Goal: Book appointment/travel/reservation

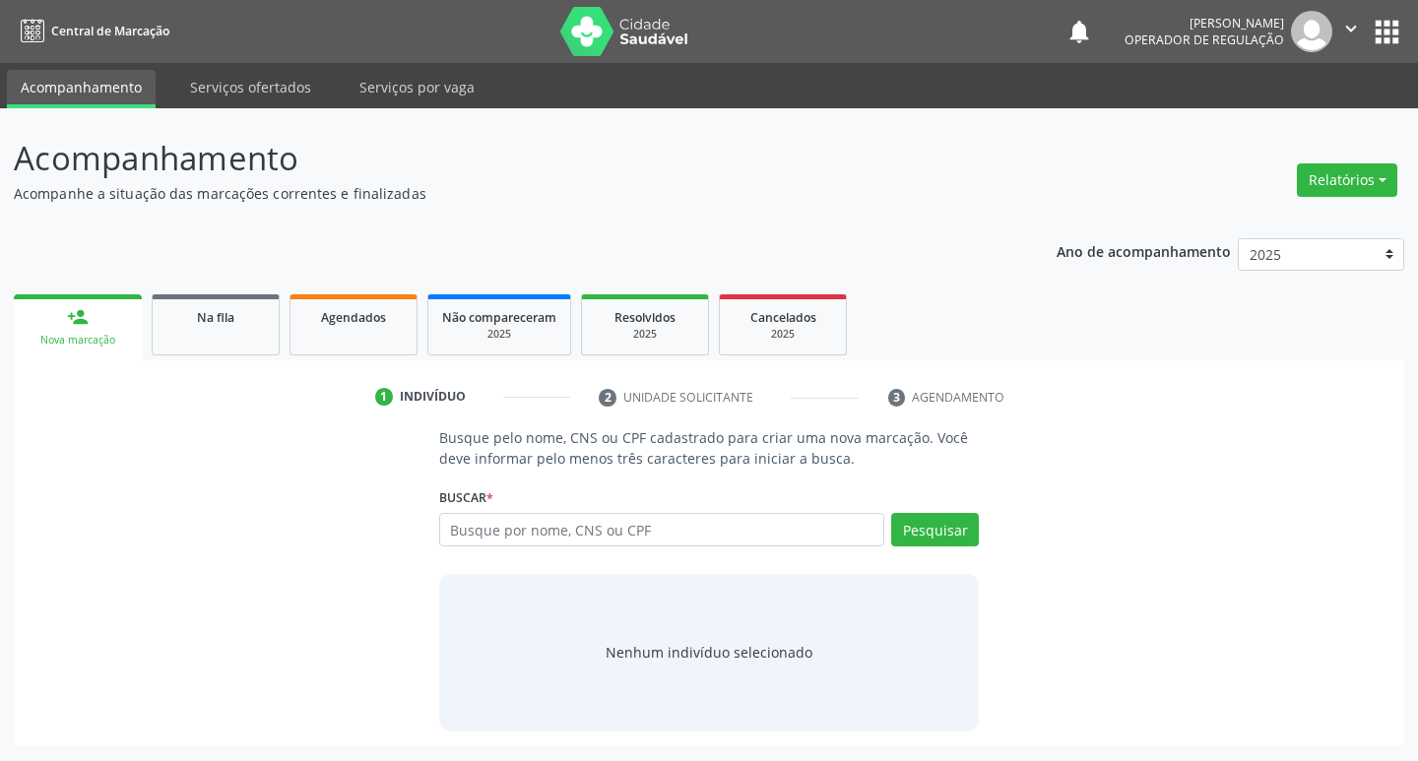
click at [541, 517] on input "text" at bounding box center [662, 529] width 446 height 33
type input "[PERSON_NAME]"
click at [947, 525] on button "Pesquisar" at bounding box center [935, 529] width 88 height 33
type input "M"
type input "708005383400826"
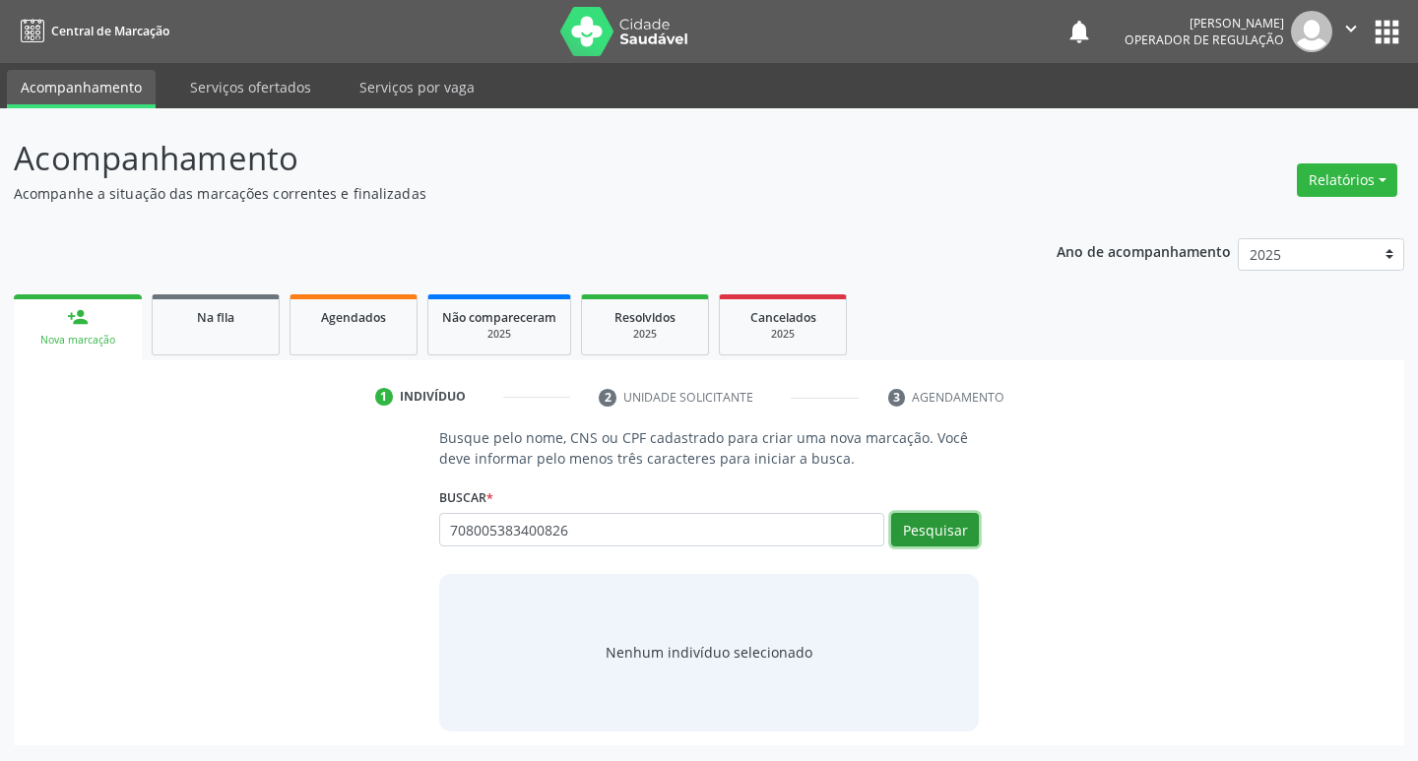
click at [939, 535] on button "Pesquisar" at bounding box center [935, 529] width 88 height 33
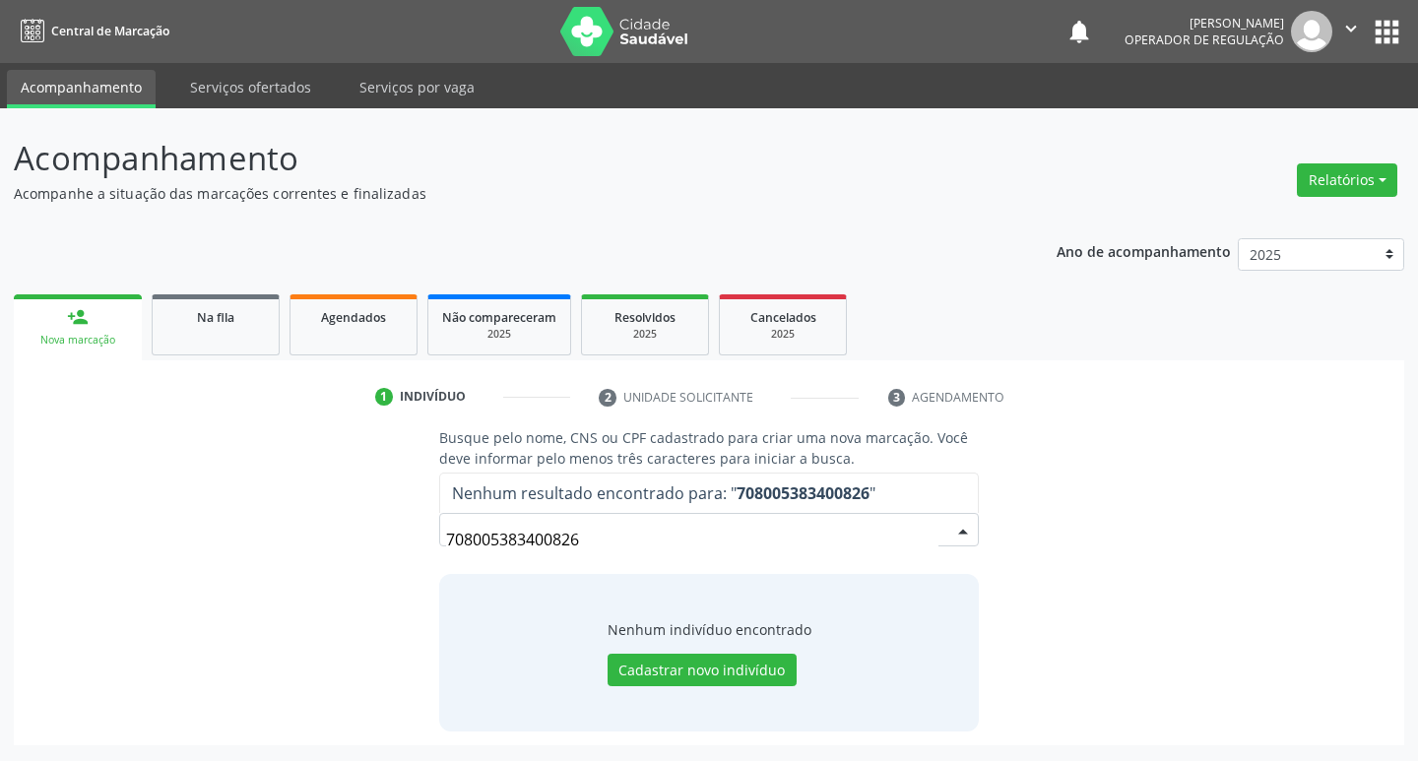
click at [646, 530] on input "708005383400826" at bounding box center [692, 539] width 493 height 39
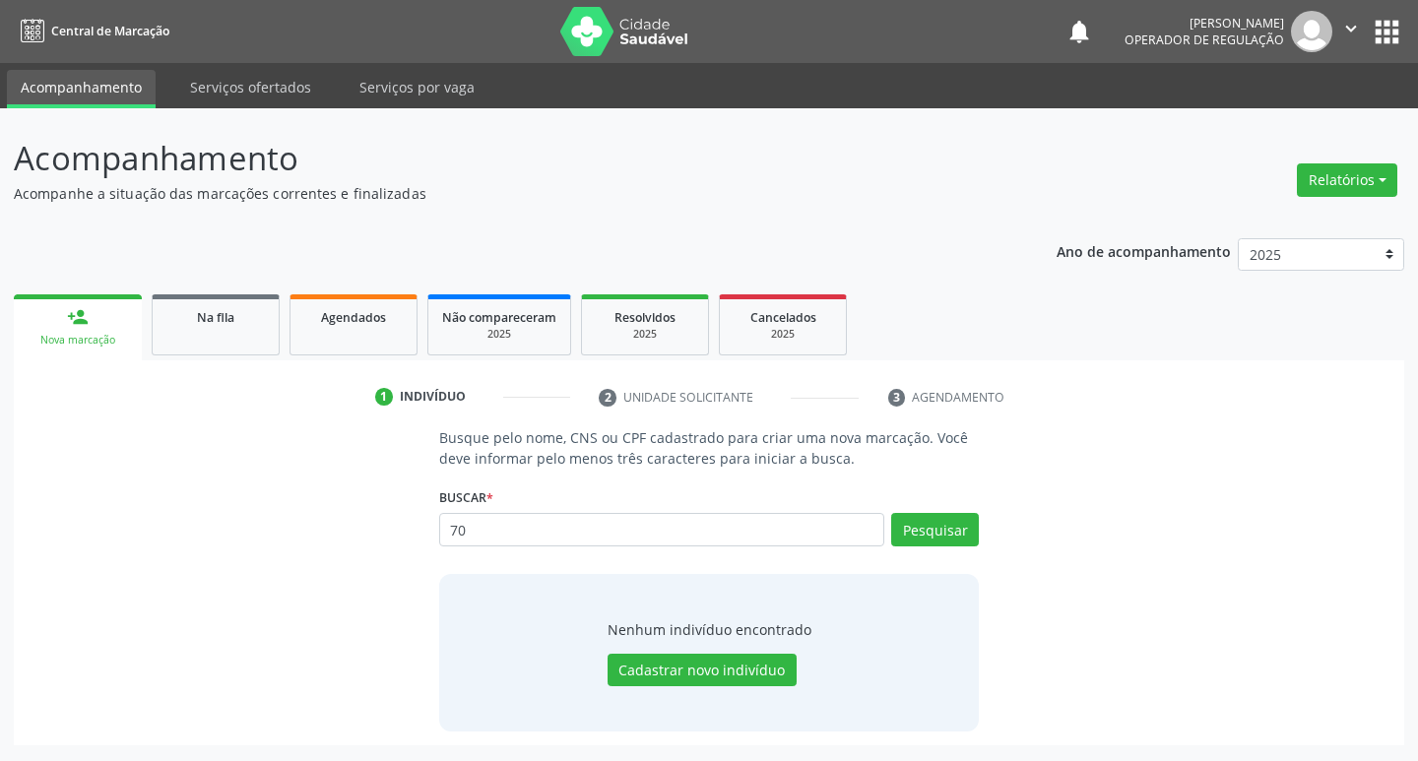
type input "7"
type input "02047193486"
click at [953, 537] on button "Pesquisar" at bounding box center [935, 529] width 88 height 33
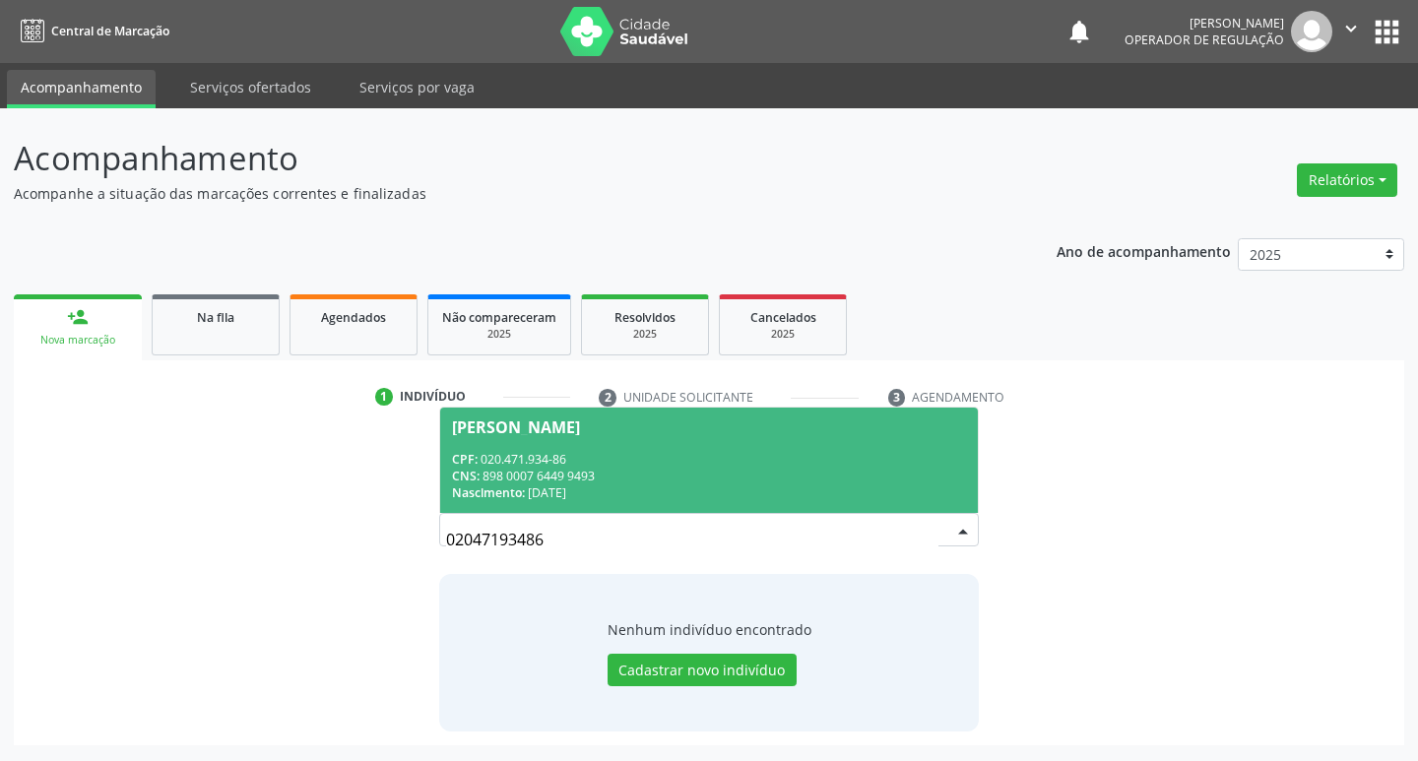
click at [548, 460] on div "CPF: 020.471.934-86" at bounding box center [709, 459] width 515 height 17
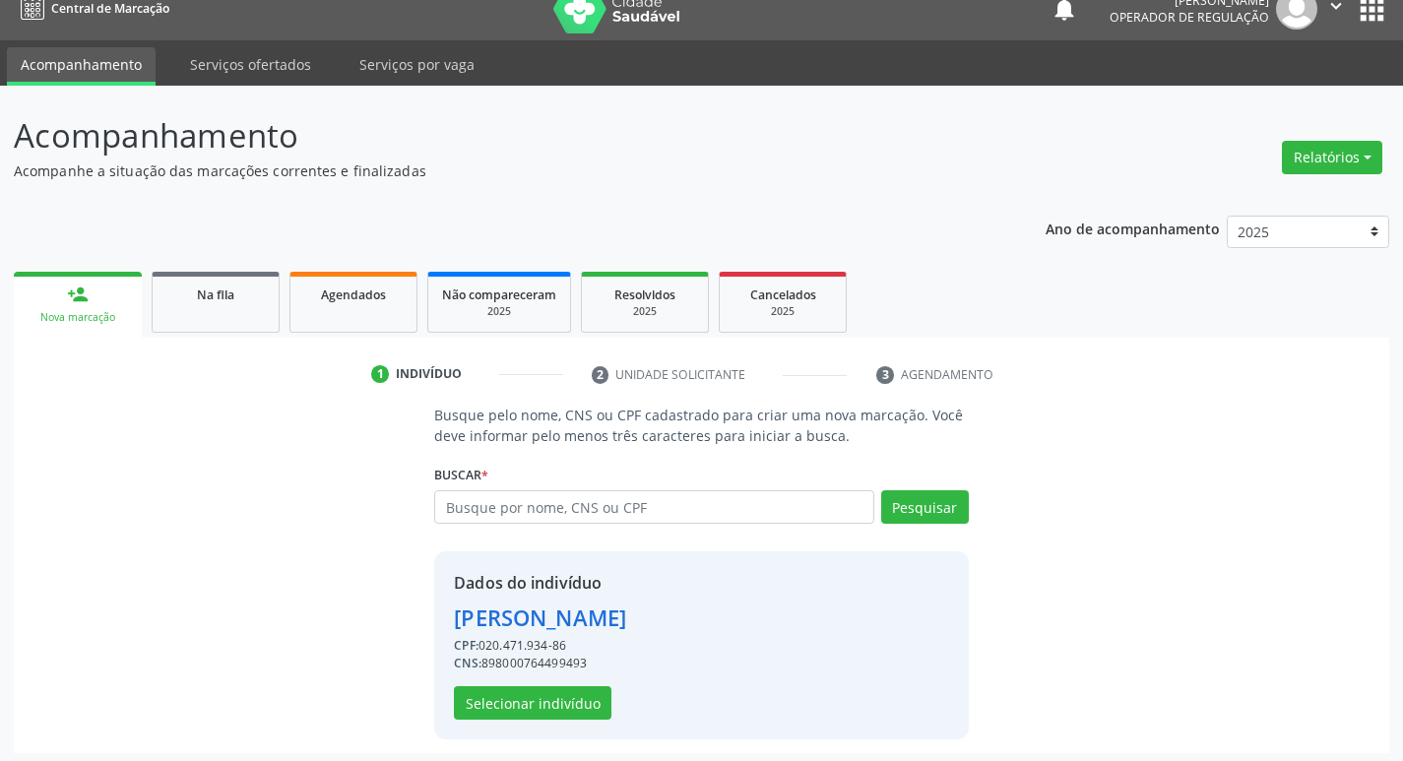
scroll to position [29, 0]
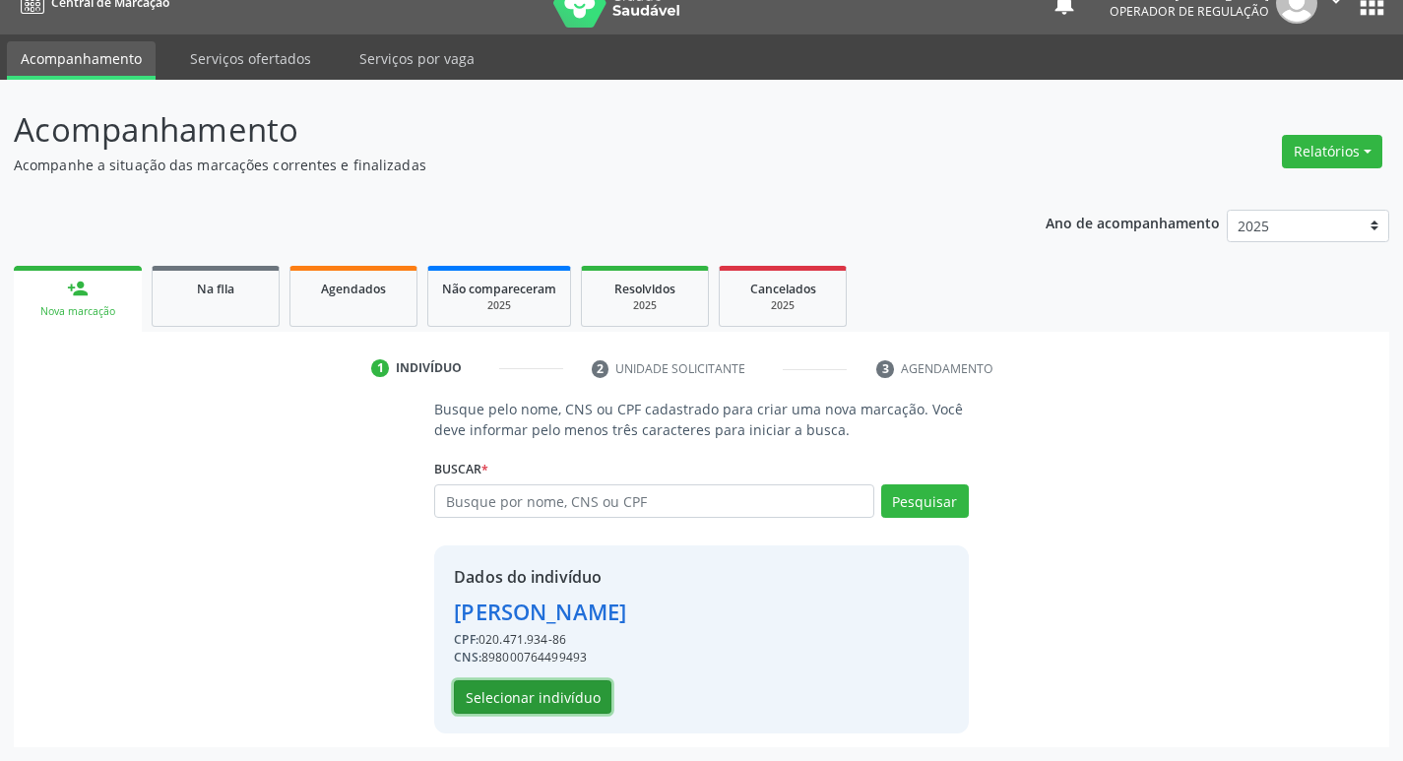
click at [511, 698] on button "Selecionar indivíduo" at bounding box center [533, 696] width 158 height 33
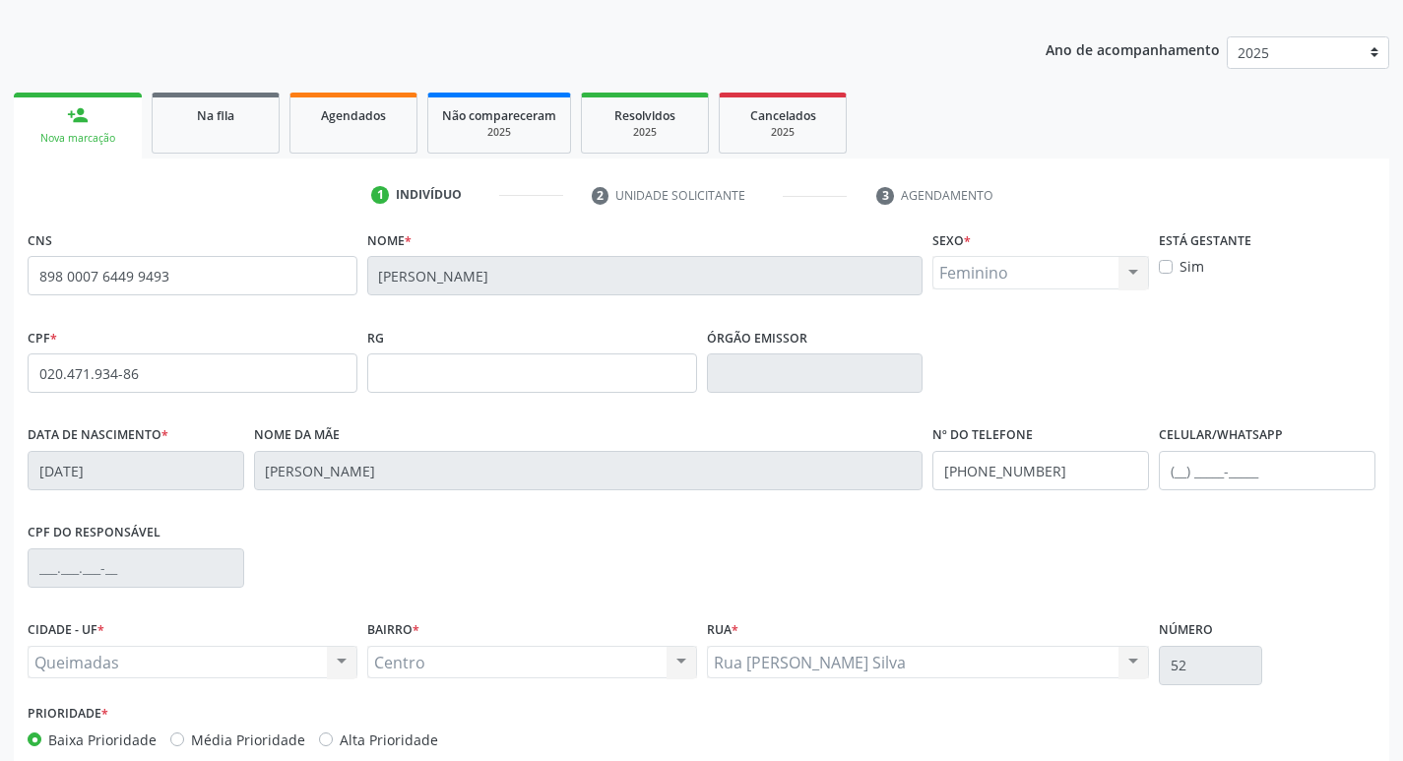
scroll to position [306, 0]
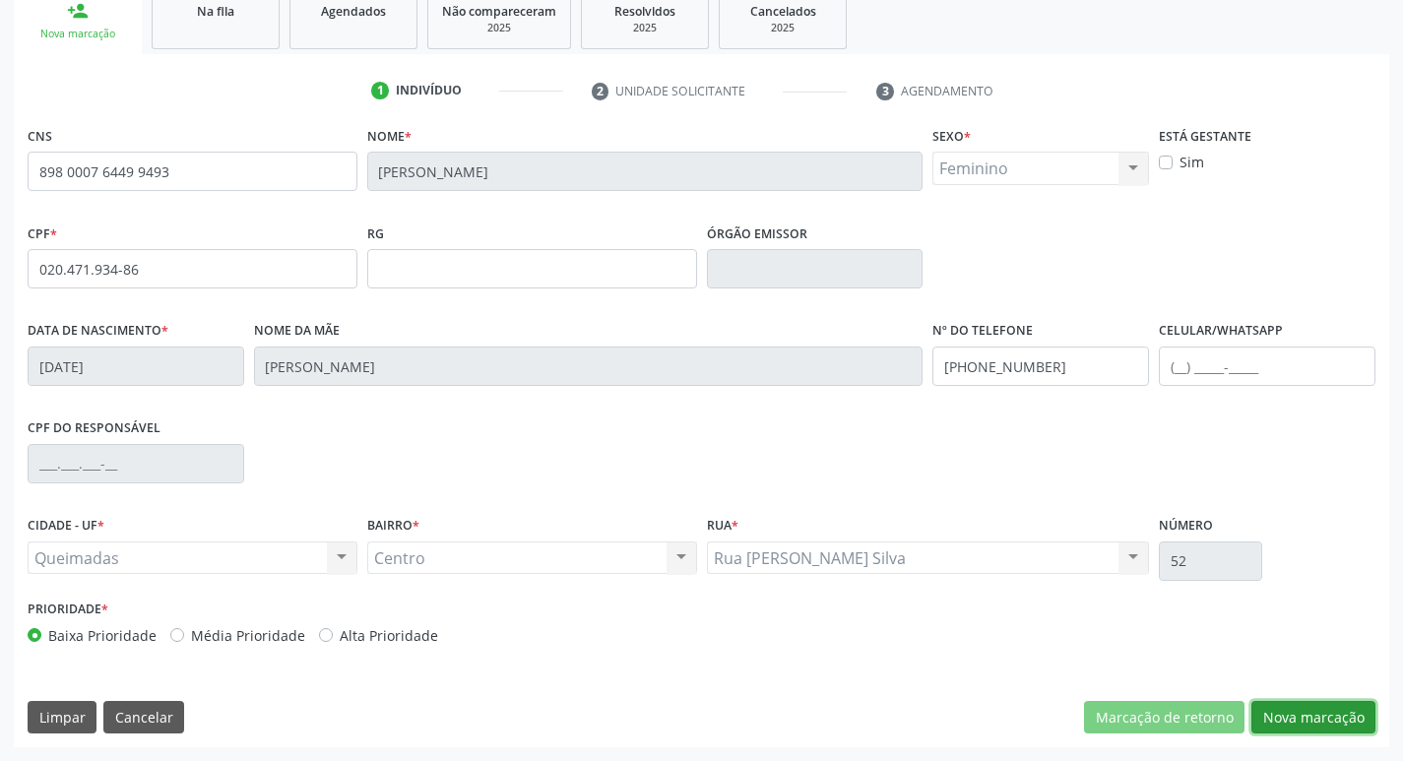
click at [1298, 714] on button "Nova marcação" at bounding box center [1313, 717] width 124 height 33
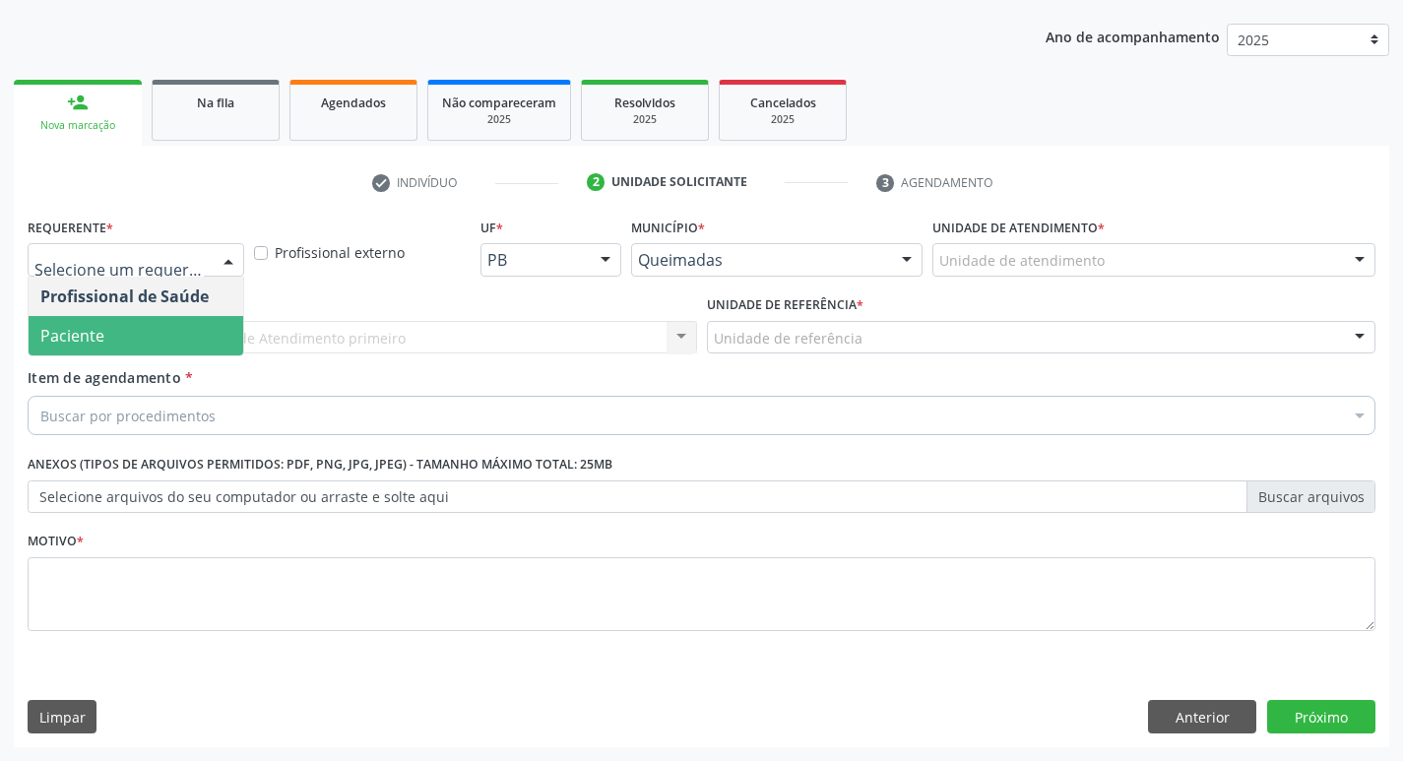
click at [170, 333] on span "Paciente" at bounding box center [136, 335] width 215 height 39
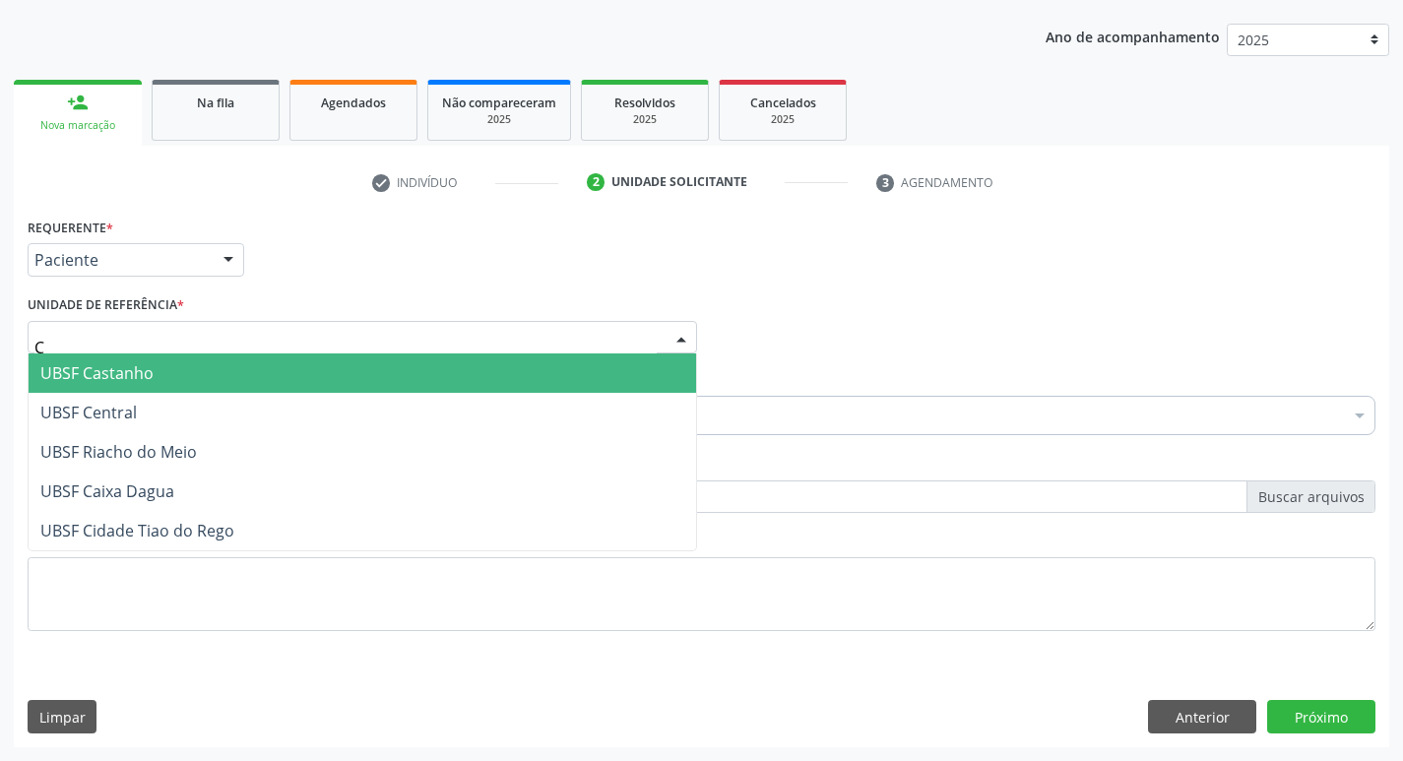
type input "CE"
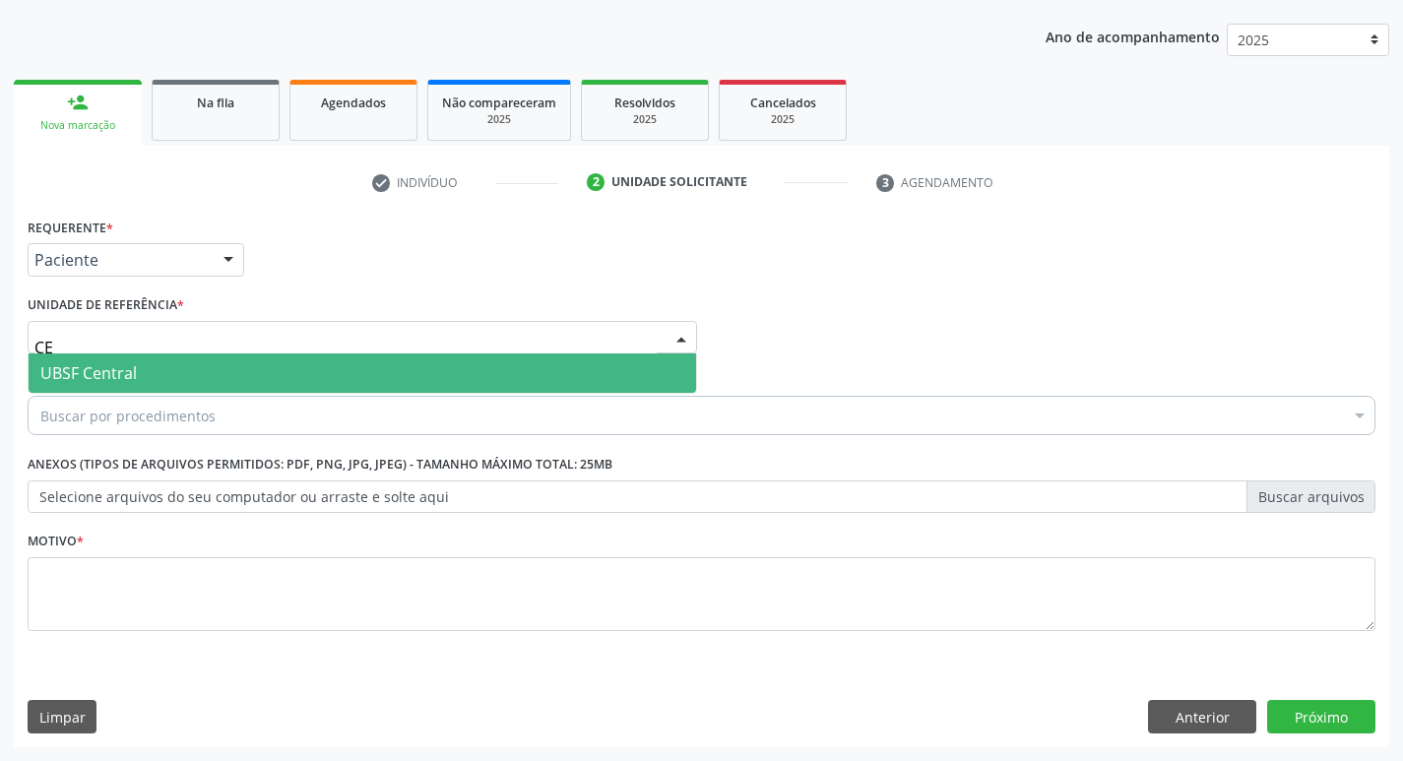
click at [181, 372] on span "UBSF Central" at bounding box center [362, 372] width 667 height 39
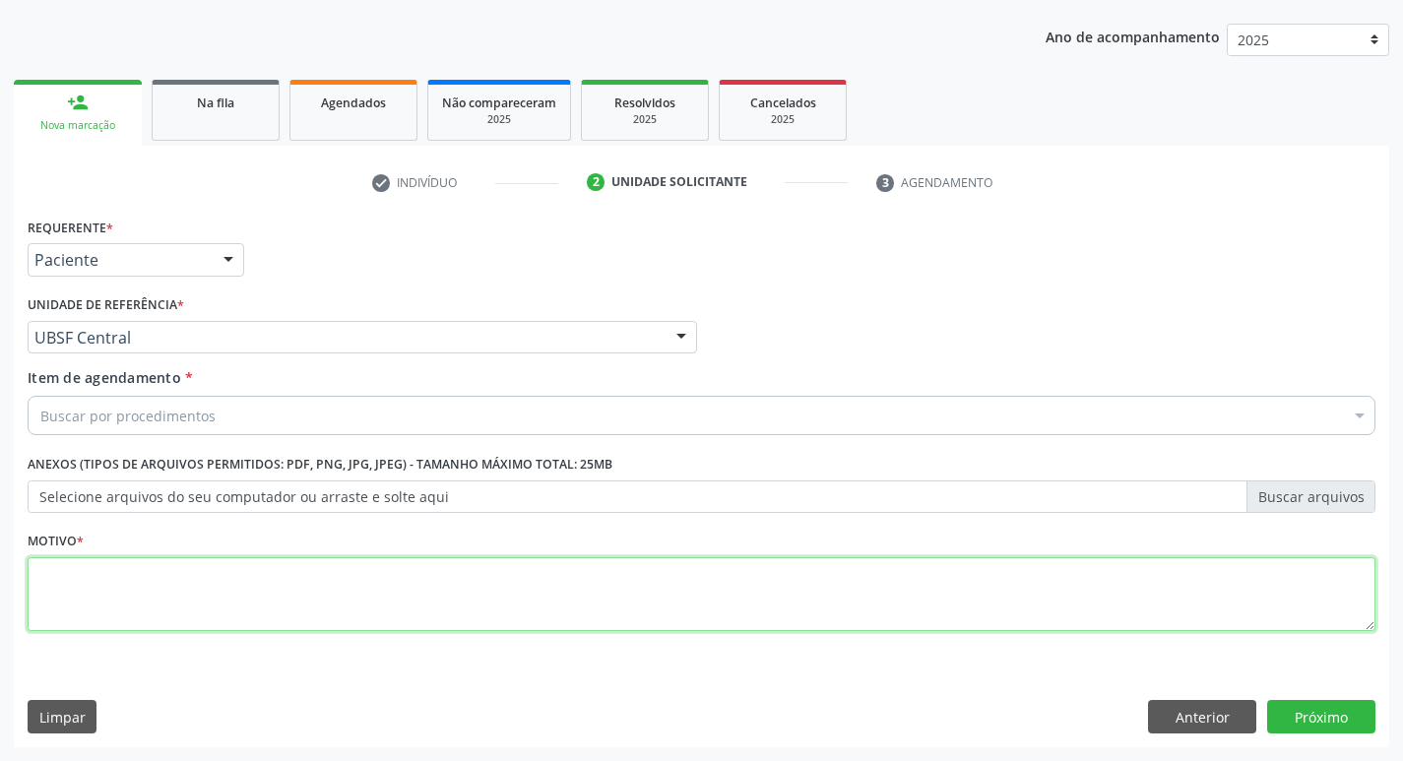
click at [101, 601] on textarea at bounding box center [702, 594] width 1348 height 75
type textarea "AVALIACAO"
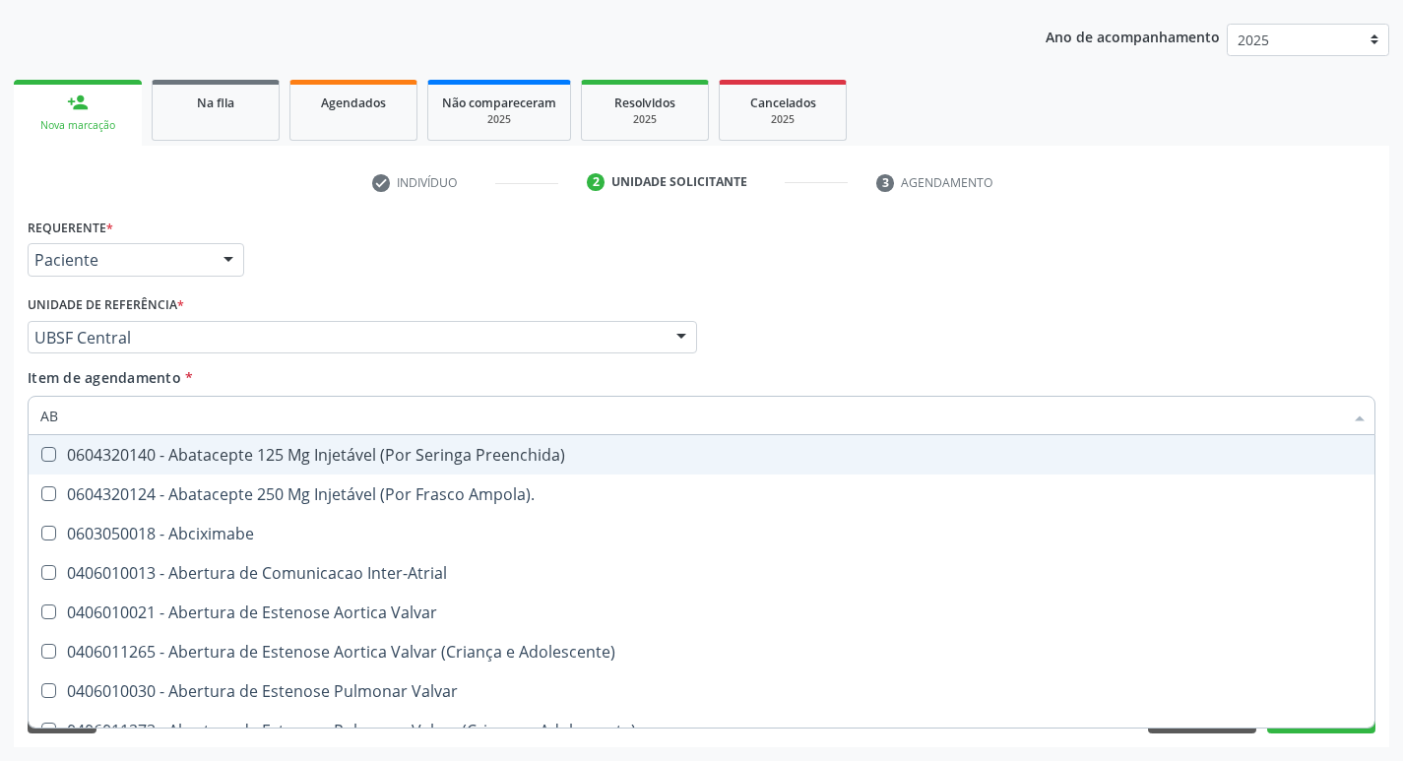
type input "ABDOME"
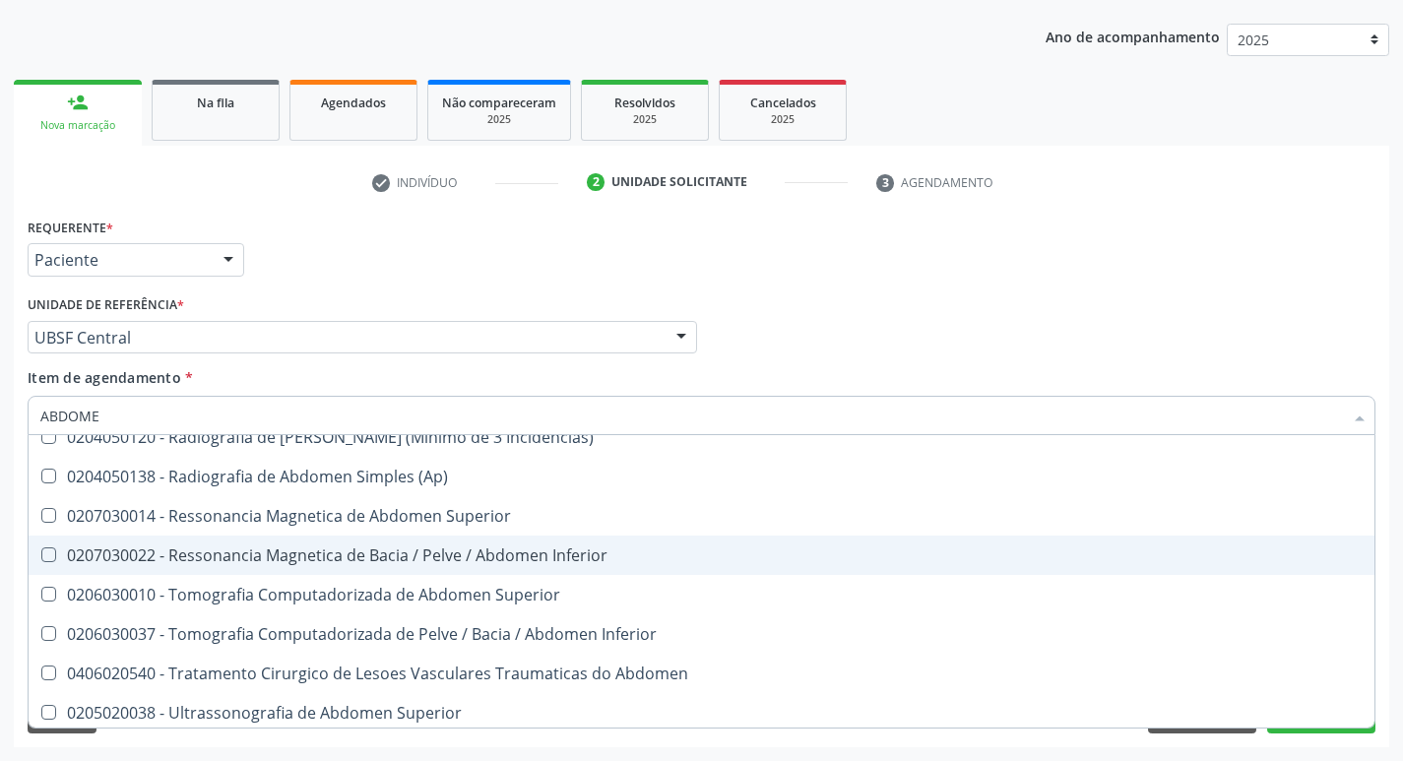
scroll to position [101, 0]
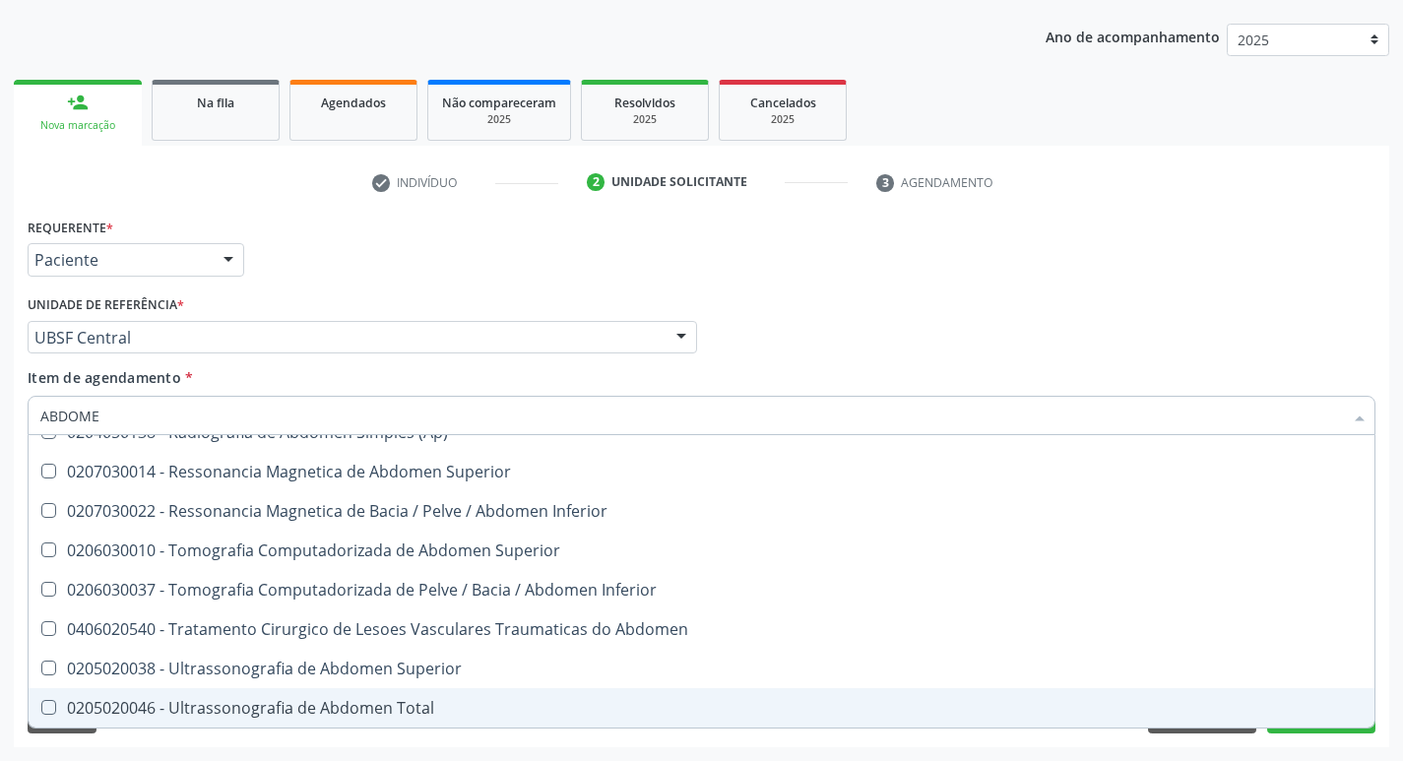
drag, startPoint x: 388, startPoint y: 708, endPoint x: 369, endPoint y: 708, distance: 18.7
click at [386, 708] on div "0205020046 - Ultrassonografia de Abdomen Total" at bounding box center [701, 708] width 1322 height 16
checkbox Total "true"
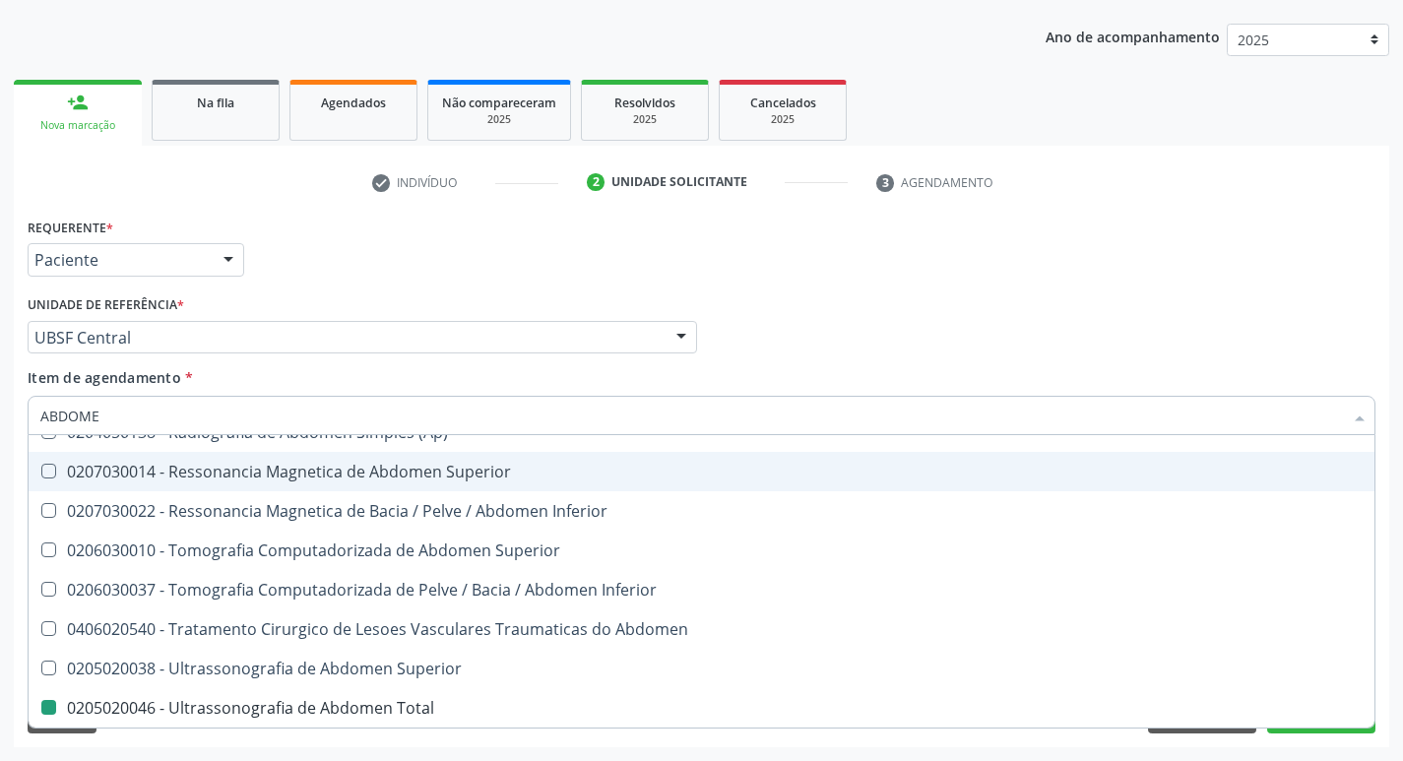
click at [814, 218] on div "Requerente * Paciente Profissional de Saúde Paciente Nenhum resultado encontrad…" at bounding box center [702, 251] width 1358 height 77
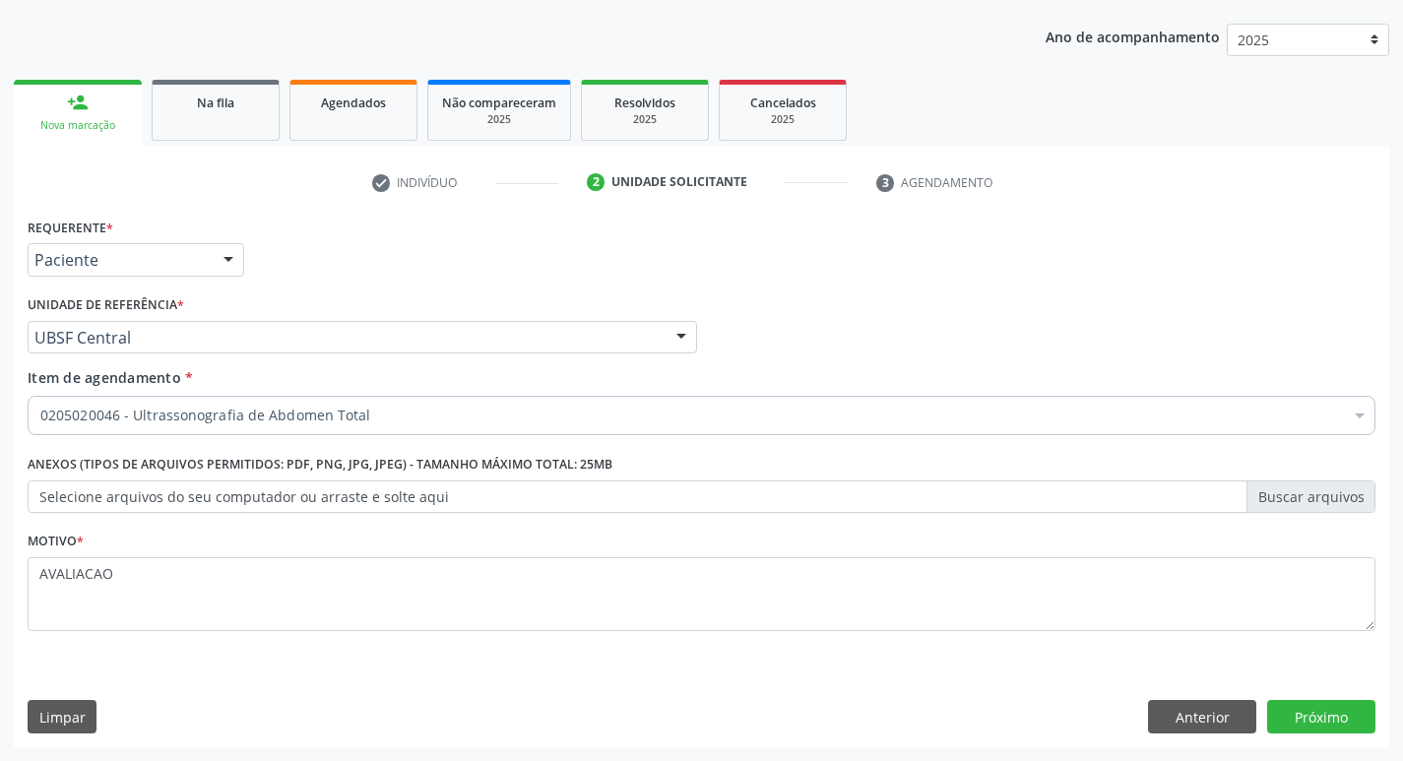
scroll to position [0, 0]
click at [1326, 710] on button "Próximo" at bounding box center [1321, 716] width 108 height 33
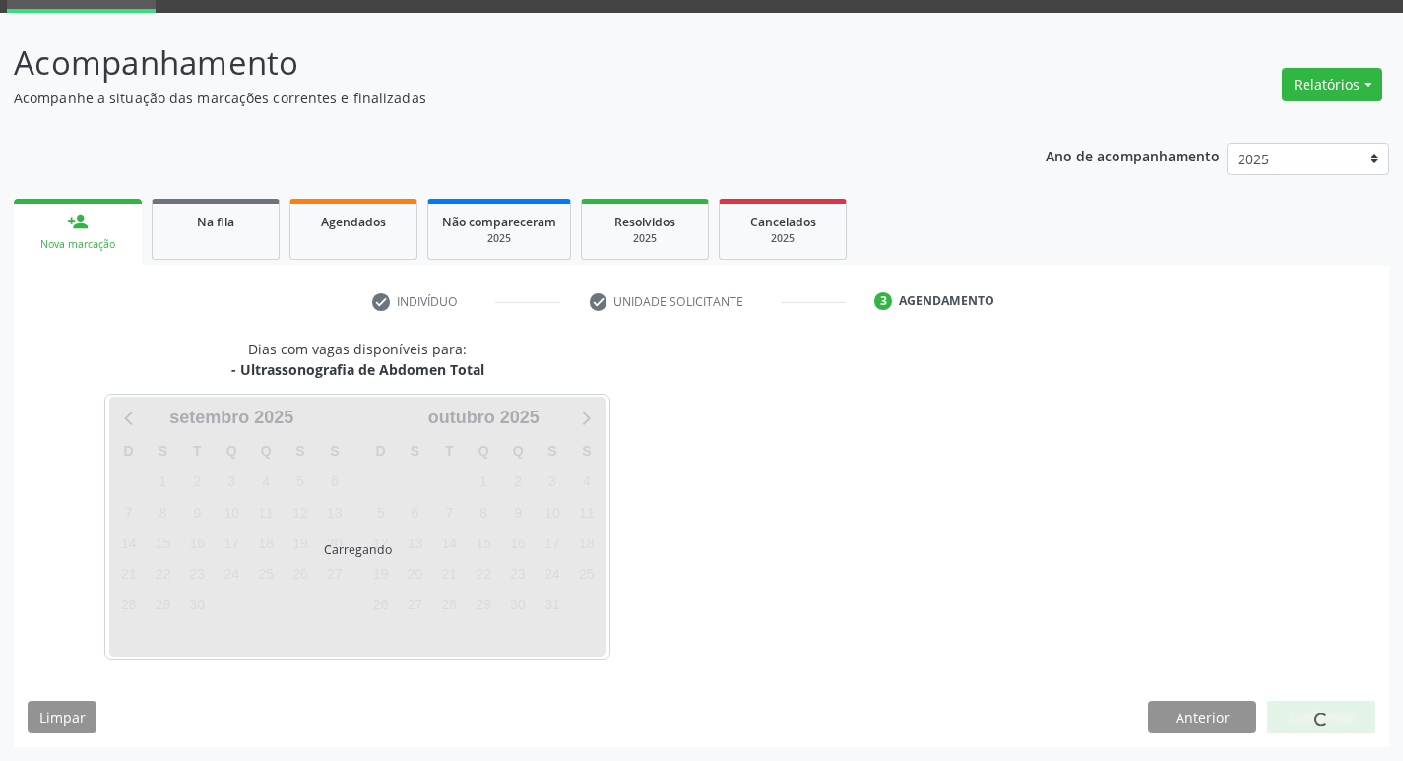
scroll to position [95, 0]
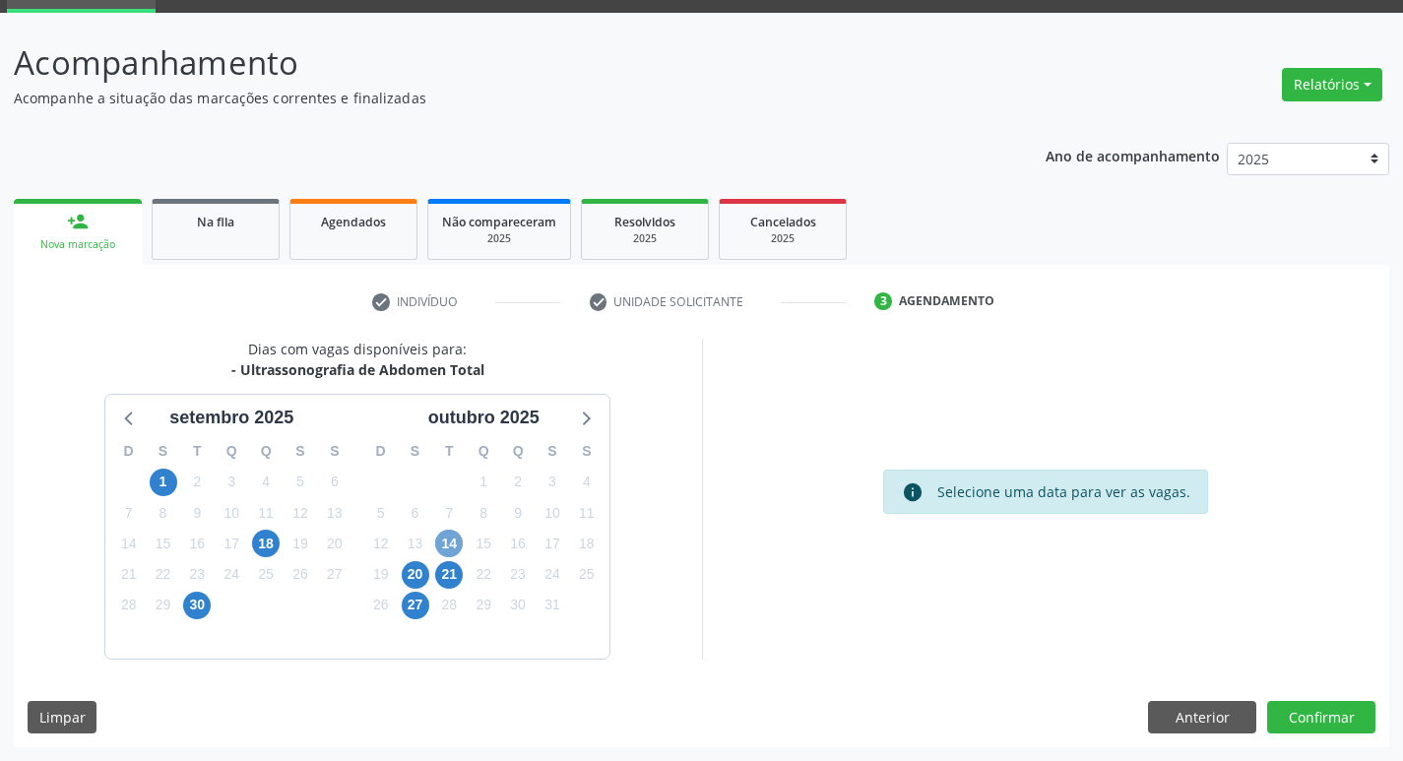
click at [440, 542] on span "14" at bounding box center [449, 544] width 28 height 28
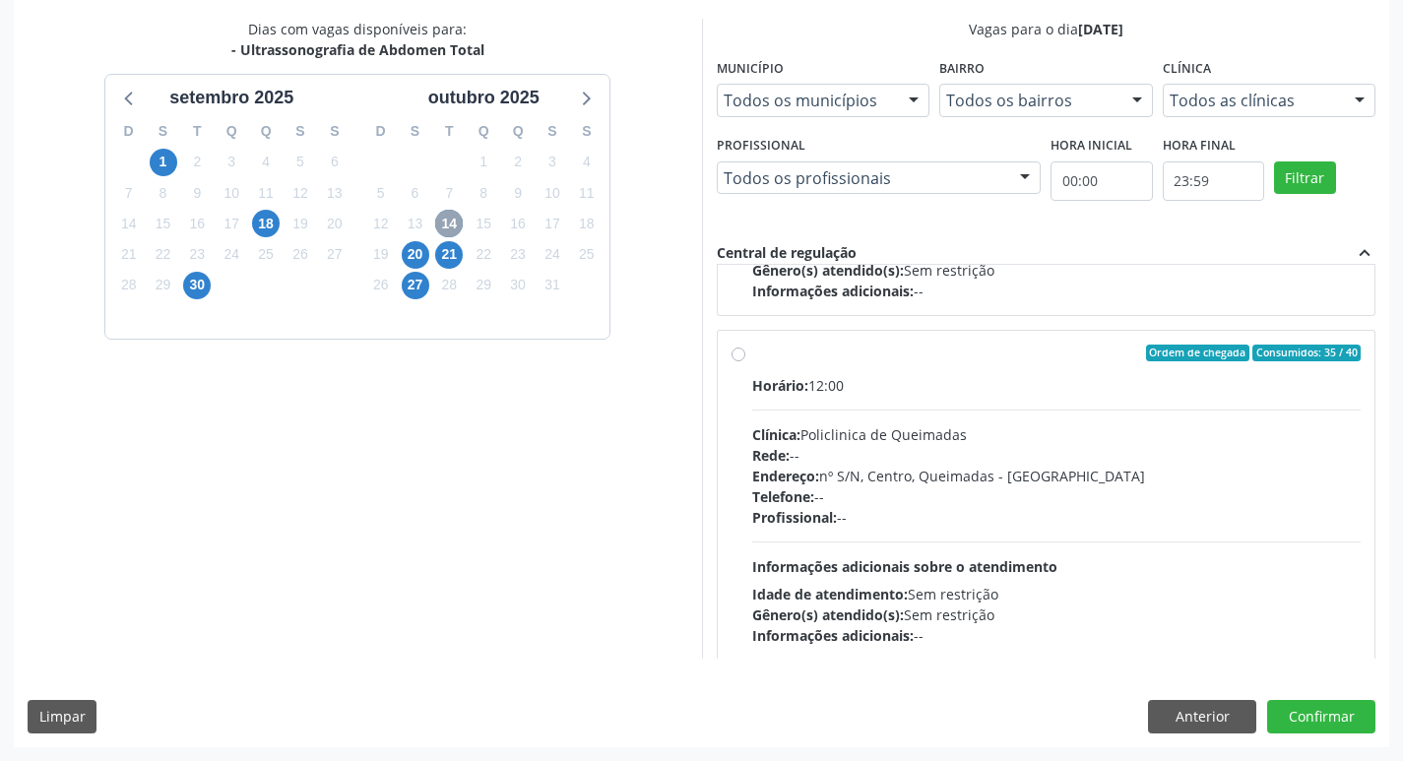
scroll to position [295, 0]
click at [416, 260] on span "20" at bounding box center [416, 255] width 28 height 28
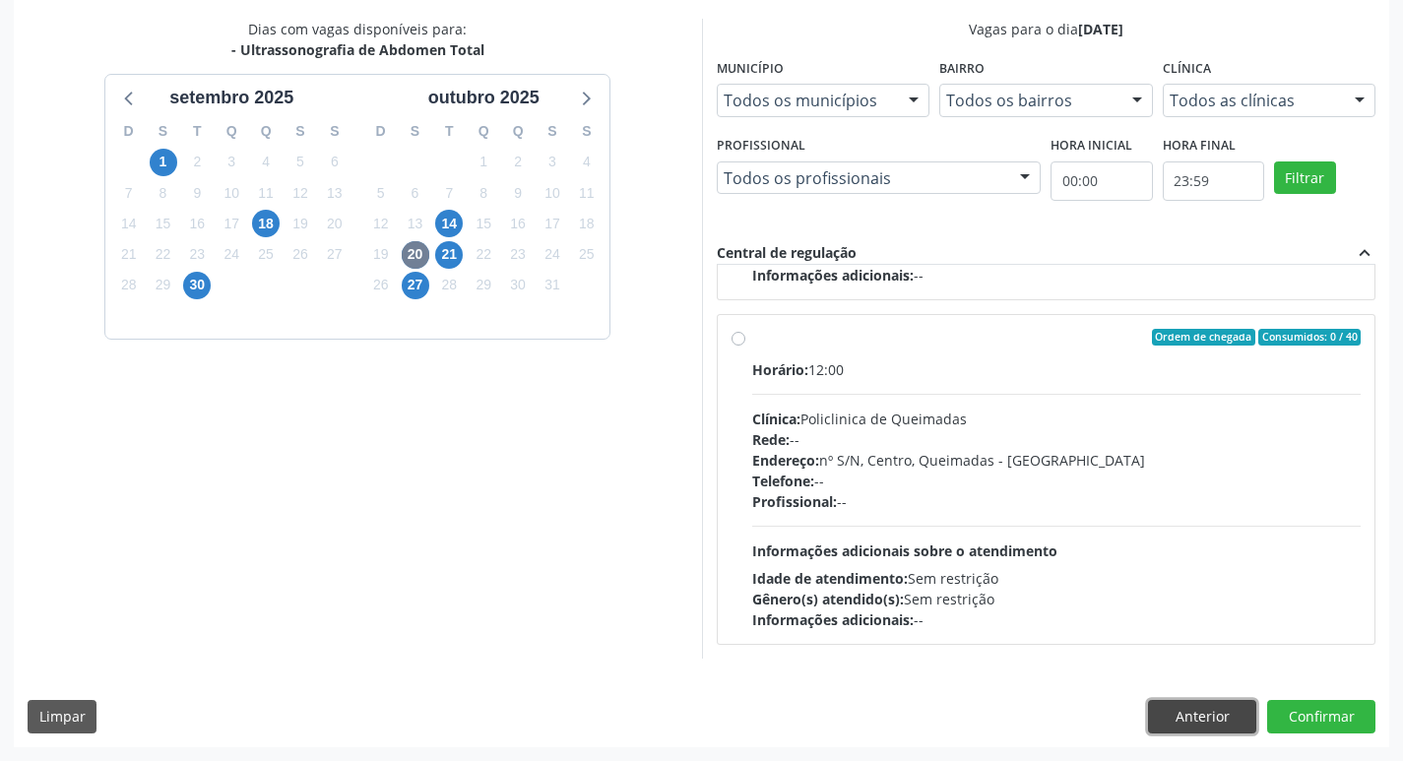
click at [1197, 701] on button "Anterior" at bounding box center [1202, 716] width 108 height 33
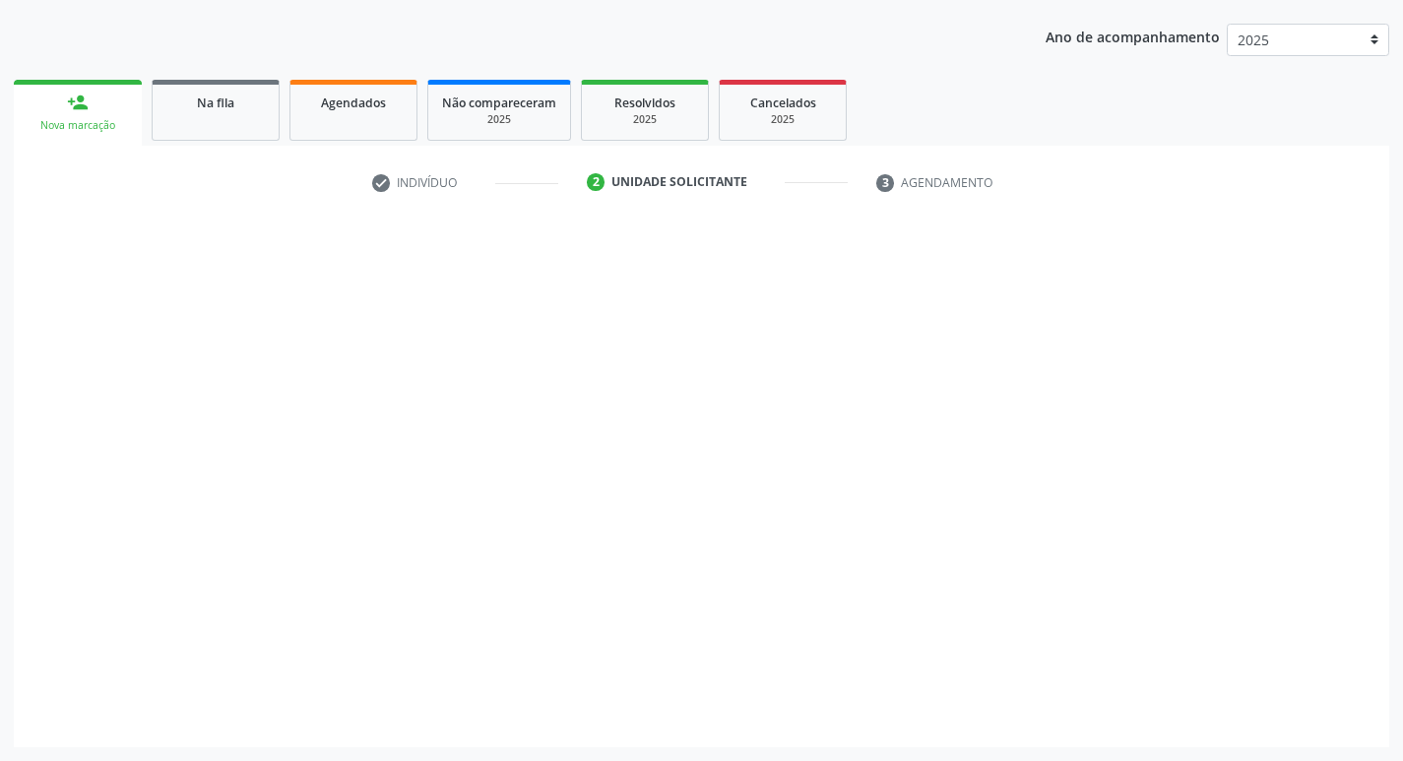
scroll to position [215, 0]
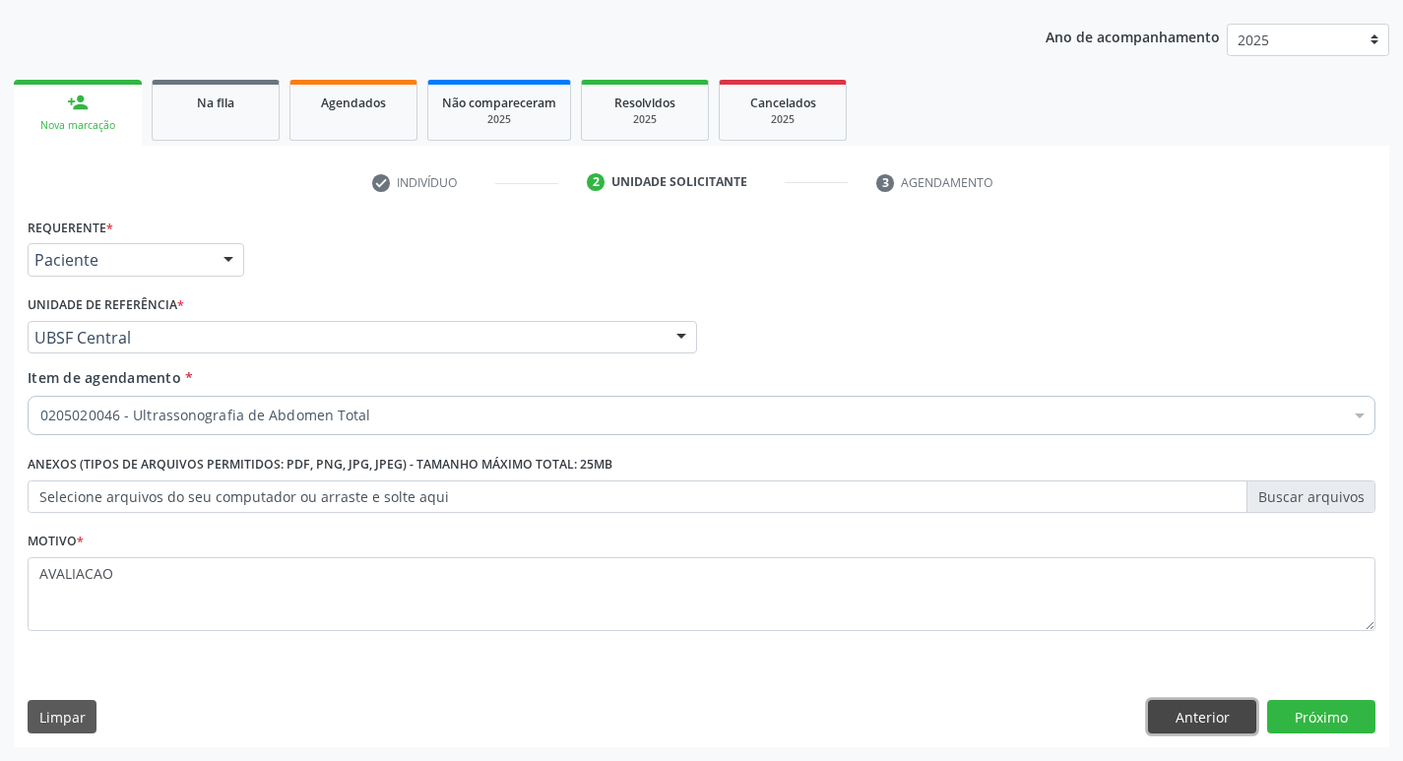
click at [1200, 715] on button "Anterior" at bounding box center [1202, 716] width 108 height 33
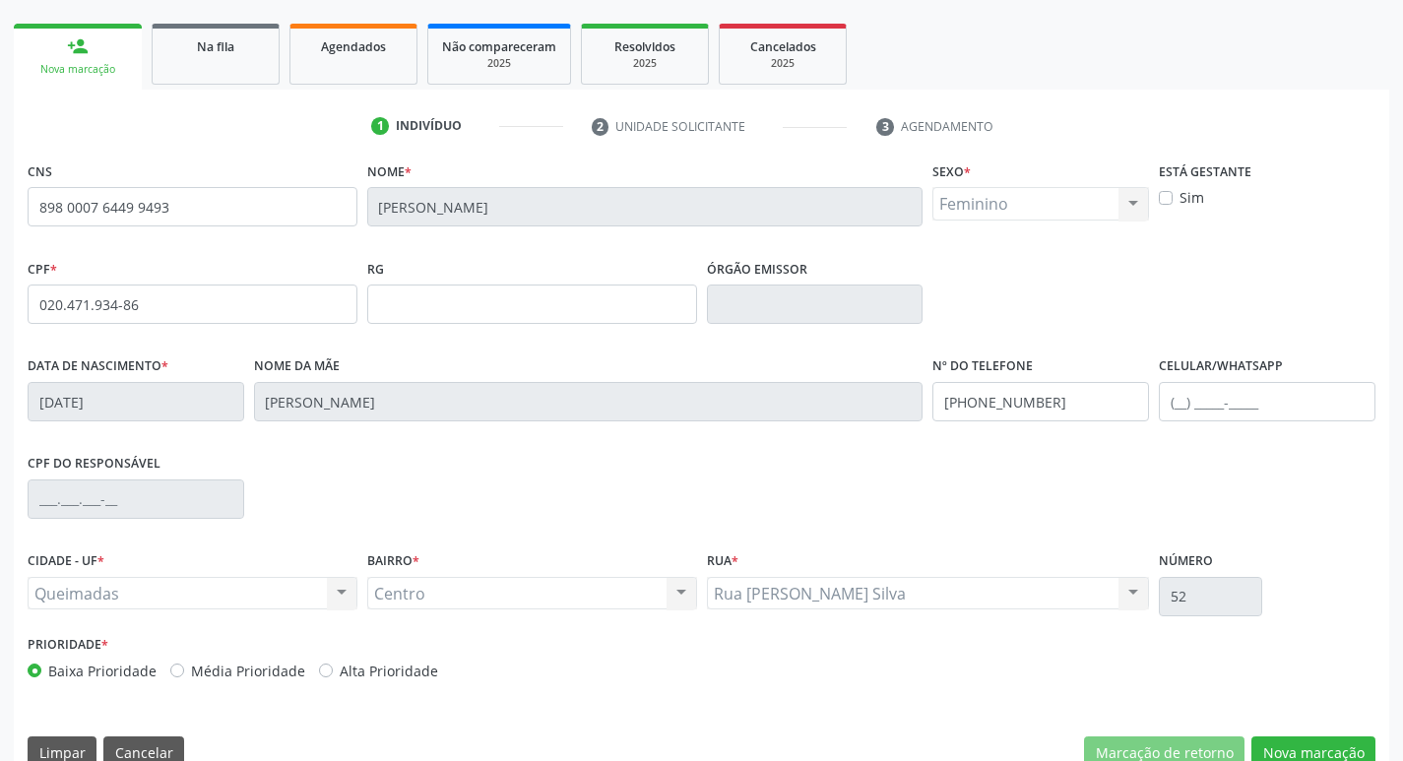
scroll to position [0, 0]
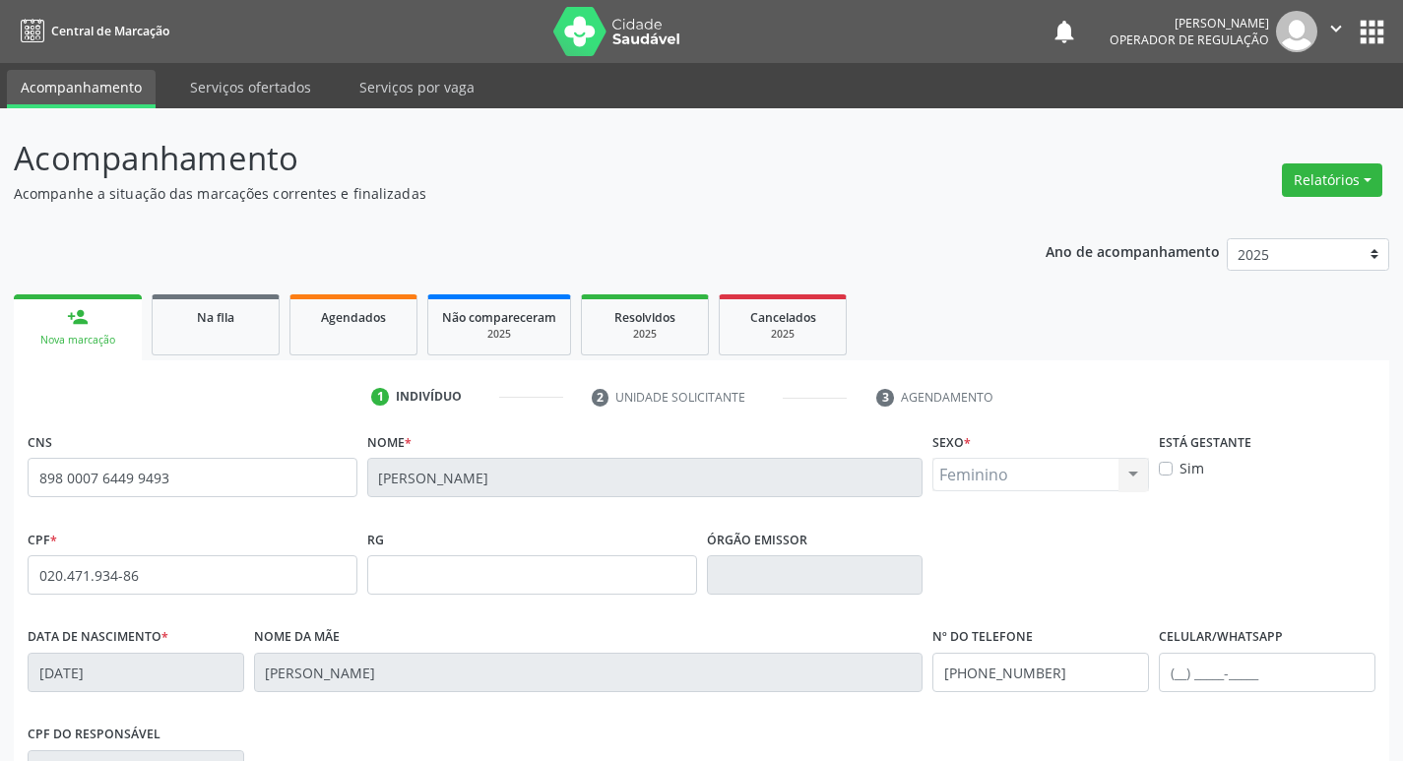
click at [66, 315] on link "person_add Nova marcação" at bounding box center [78, 327] width 128 height 66
